Goal: Task Accomplishment & Management: Manage account settings

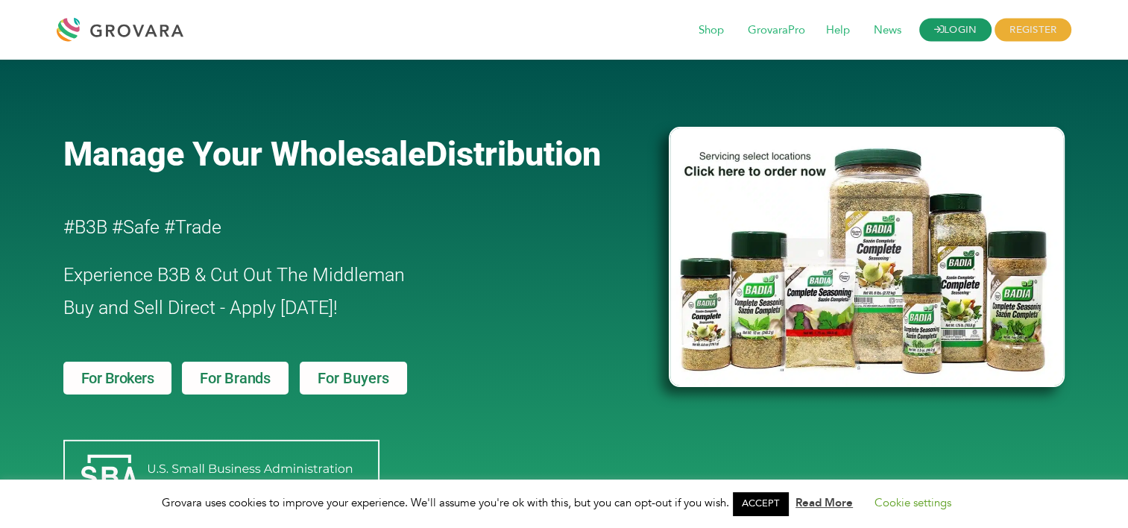
click at [949, 33] on link "LOGIN" at bounding box center [956, 30] width 73 height 23
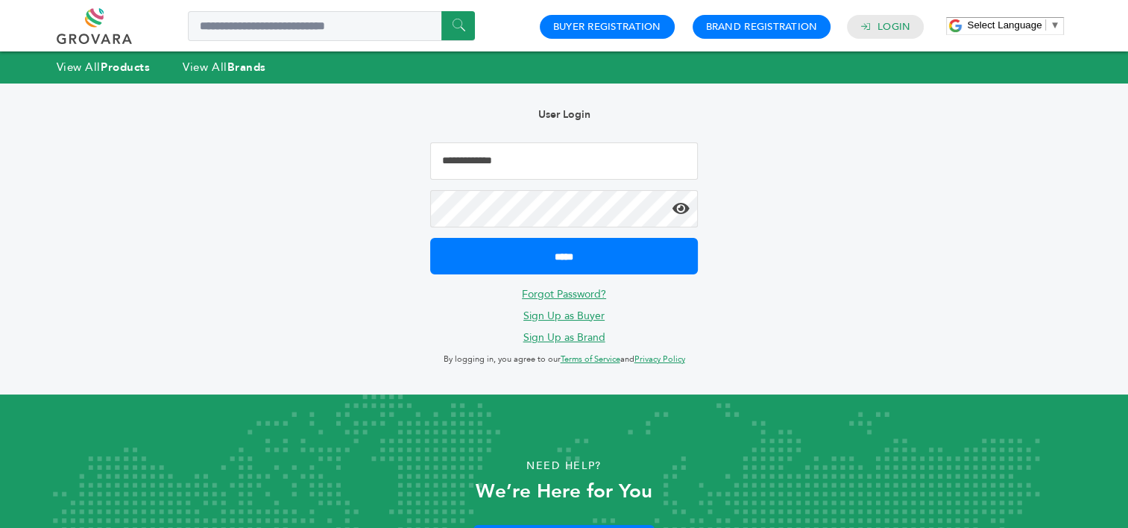
type input "**********"
click at [272, 201] on div "**********" at bounding box center [564, 239] width 1069 height 311
